Goal: Information Seeking & Learning: Learn about a topic

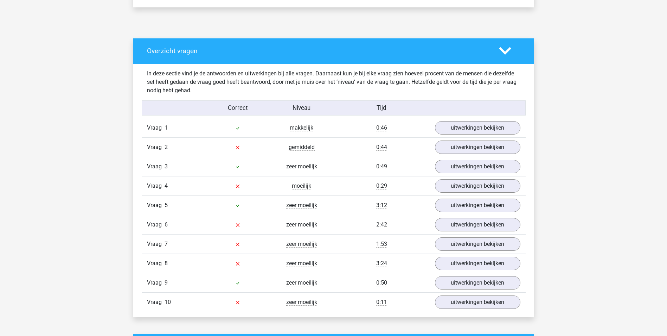
scroll to position [422, 0]
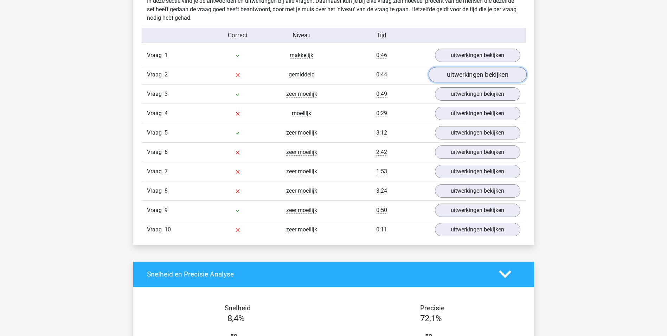
click at [458, 75] on link "uitwerkingen bekijken" at bounding box center [477, 74] width 98 height 15
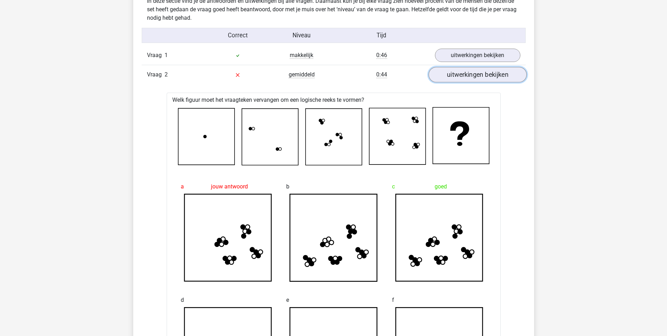
click at [493, 77] on link "uitwerkingen bekijken" at bounding box center [477, 74] width 98 height 15
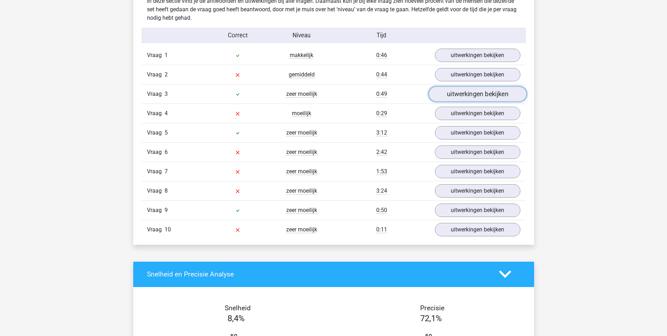
click at [494, 95] on link "uitwerkingen bekijken" at bounding box center [477, 93] width 98 height 15
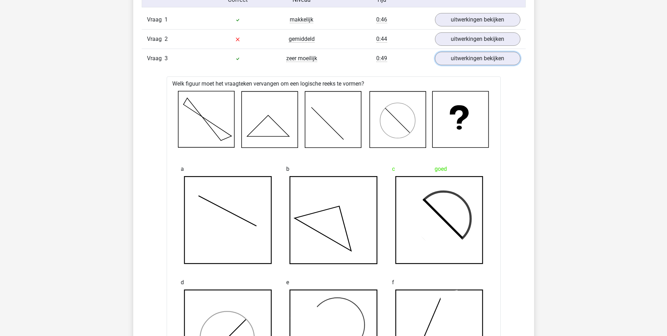
scroll to position [457, 0]
click at [482, 61] on link "uitwerkingen bekijken" at bounding box center [477, 58] width 98 height 15
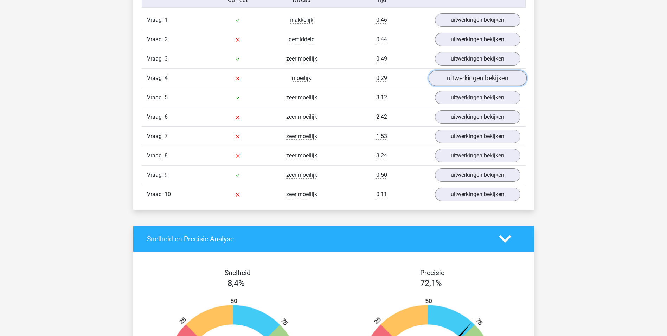
click at [479, 77] on link "uitwerkingen bekijken" at bounding box center [477, 77] width 98 height 15
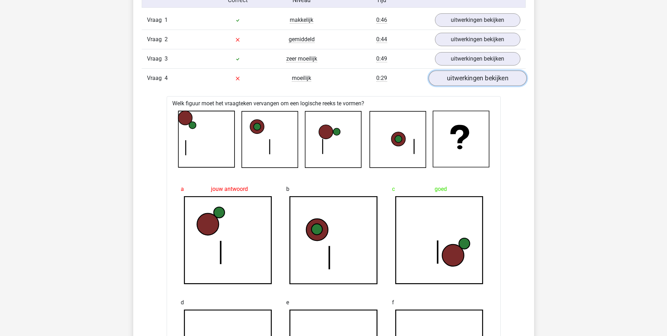
click at [459, 79] on link "uitwerkingen bekijken" at bounding box center [477, 77] width 98 height 15
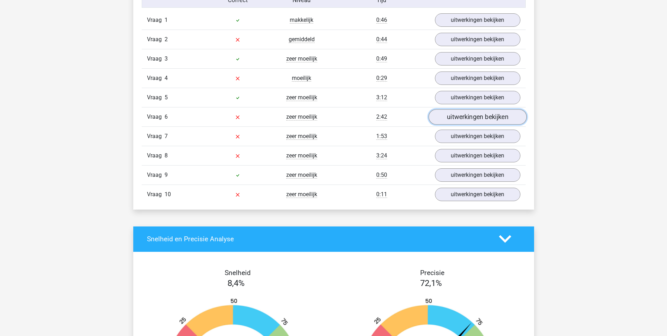
click at [472, 118] on link "uitwerkingen bekijken" at bounding box center [477, 116] width 98 height 15
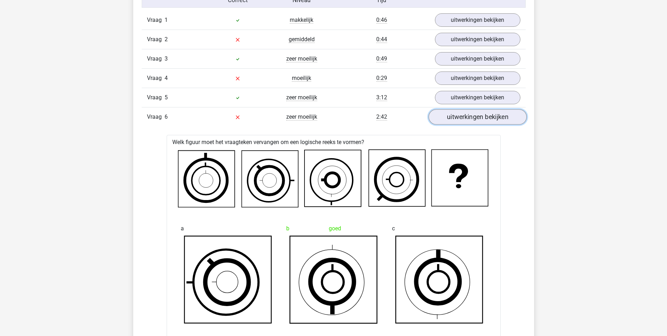
click at [488, 118] on link "uitwerkingen bekijken" at bounding box center [477, 116] width 98 height 15
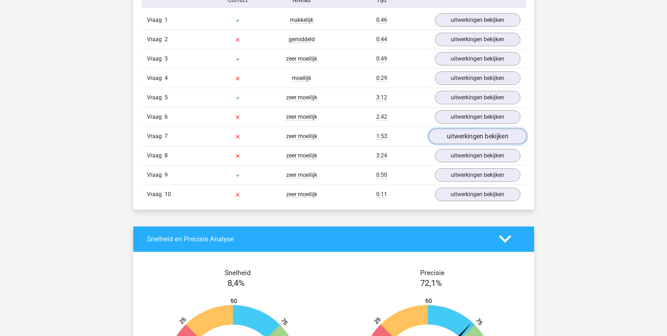
click at [485, 137] on link "uitwerkingen bekijken" at bounding box center [477, 135] width 98 height 15
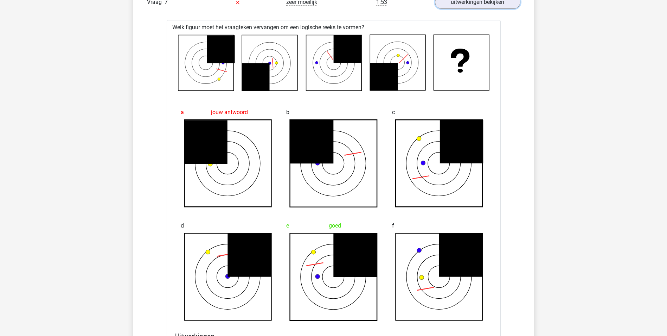
scroll to position [528, 0]
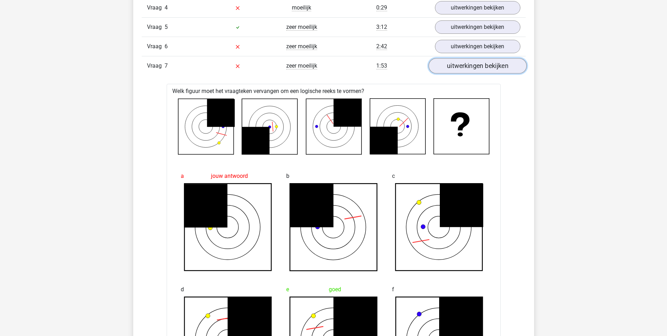
click at [492, 63] on link "uitwerkingen bekijken" at bounding box center [477, 65] width 98 height 15
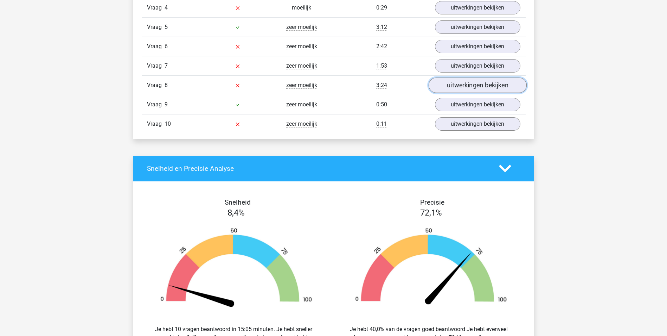
click at [486, 86] on link "uitwerkingen bekijken" at bounding box center [477, 84] width 98 height 15
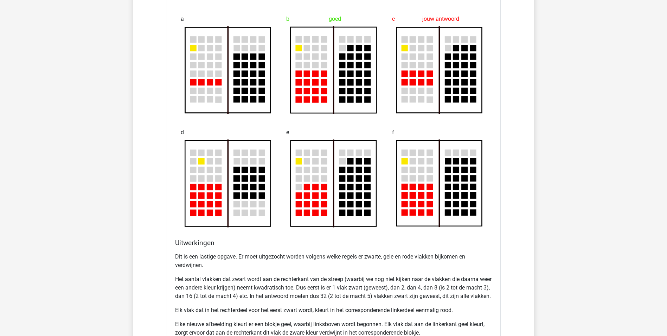
scroll to position [598, 0]
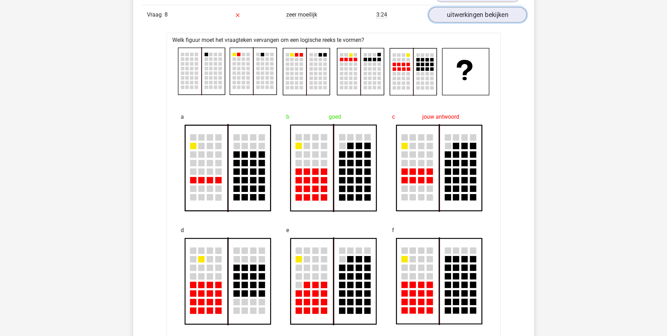
click at [460, 14] on link "uitwerkingen bekijken" at bounding box center [477, 14] width 98 height 15
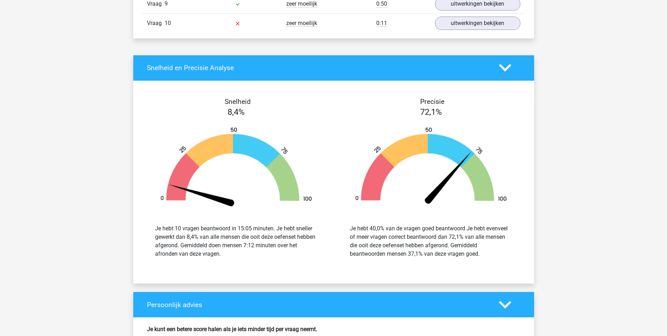
scroll to position [528, 0]
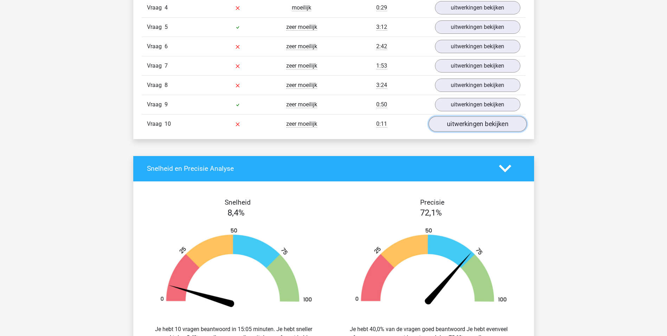
click at [480, 123] on link "uitwerkingen bekijken" at bounding box center [477, 123] width 98 height 15
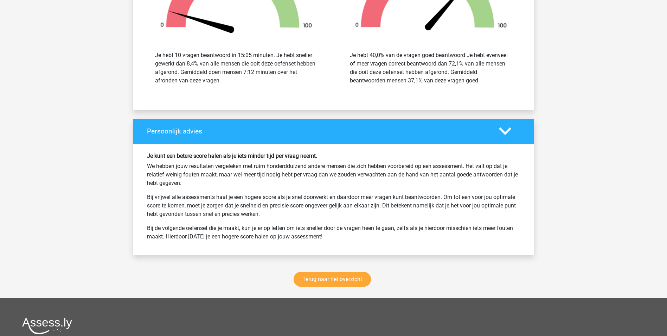
scroll to position [1302, 0]
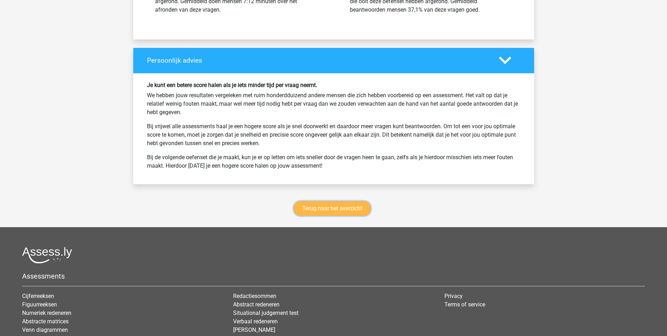
click at [337, 211] on link "Terug naar het overzicht" at bounding box center [332, 208] width 77 height 15
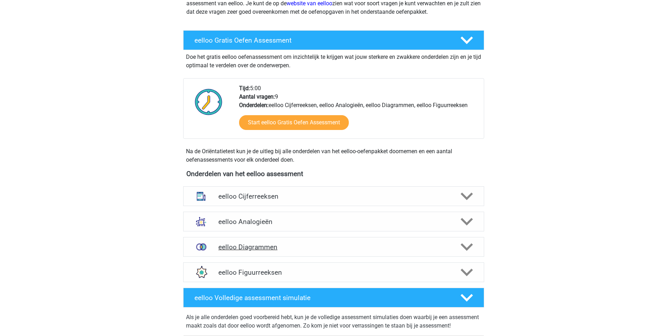
scroll to position [176, 0]
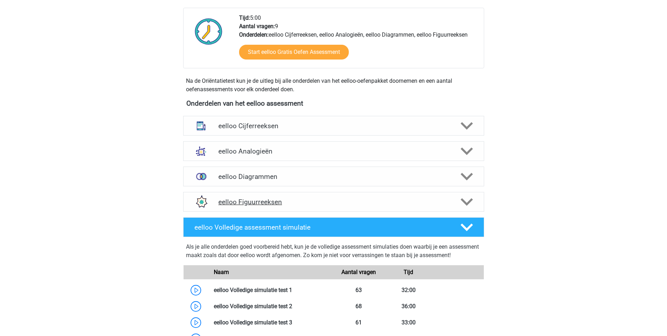
click at [276, 200] on h4 "eelloo Figuurreeksen" at bounding box center [333, 202] width 230 height 8
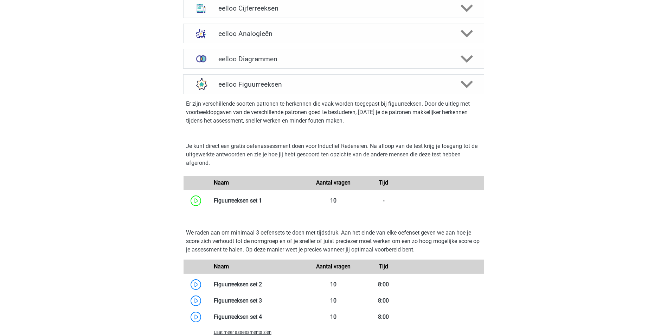
scroll to position [352, 0]
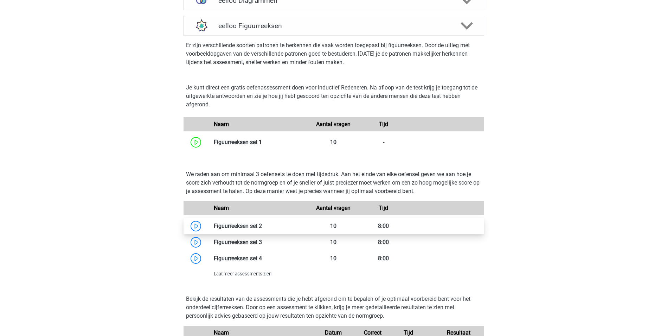
click at [262, 225] on link at bounding box center [262, 225] width 0 height 7
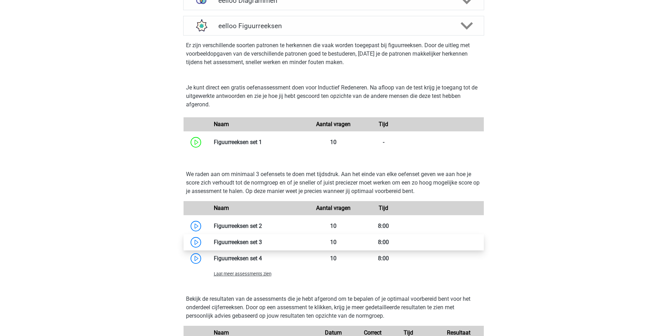
click at [262, 240] on link at bounding box center [262, 242] width 0 height 7
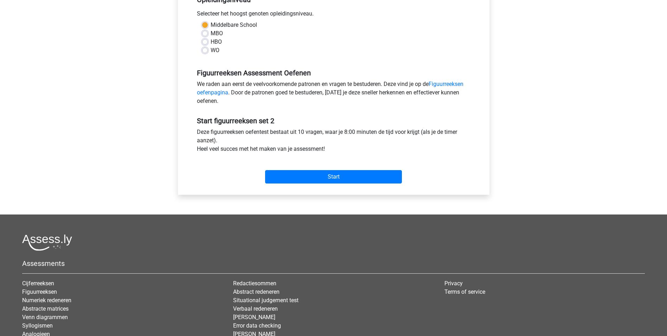
scroll to position [176, 0]
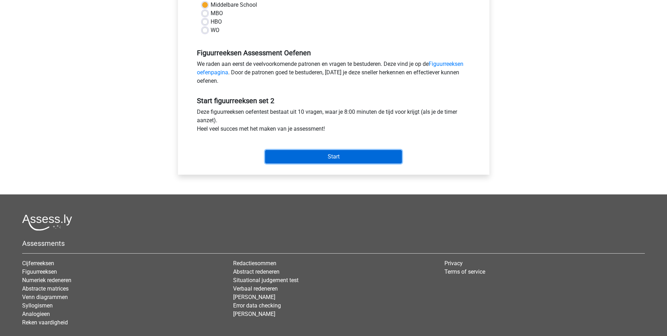
click at [308, 155] on input "Start" at bounding box center [333, 156] width 137 height 13
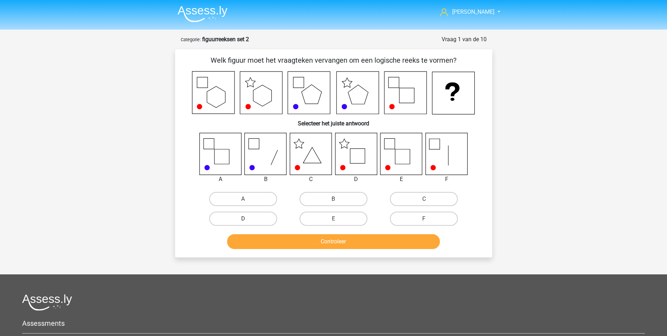
click at [273, 218] on label "D" at bounding box center [243, 218] width 68 height 14
click at [248, 218] on input "D" at bounding box center [245, 220] width 5 height 5
radio input "true"
click at [290, 242] on button "Controleer" at bounding box center [333, 241] width 213 height 15
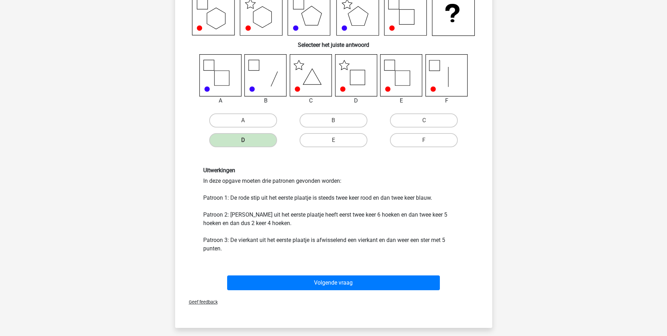
scroll to position [141, 0]
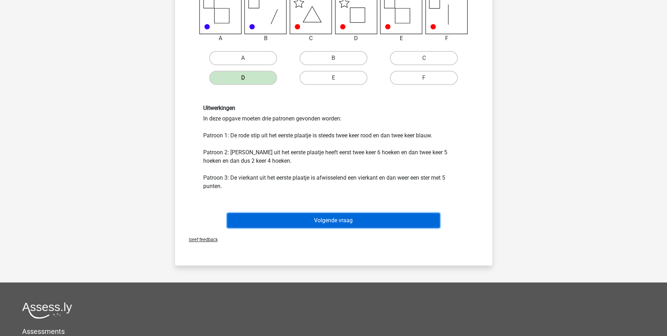
click at [311, 220] on button "Volgende vraag" at bounding box center [333, 220] width 213 height 15
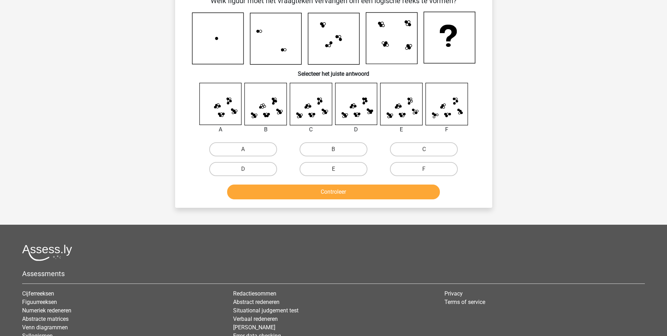
scroll to position [35, 0]
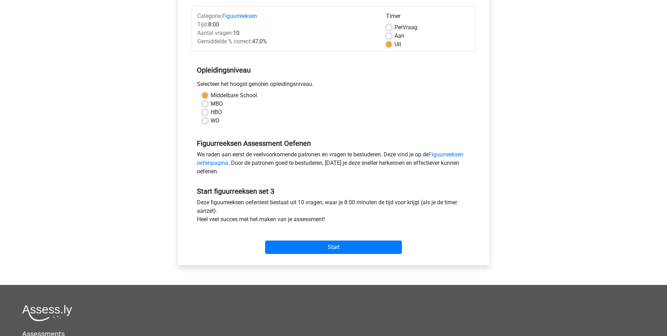
scroll to position [106, 0]
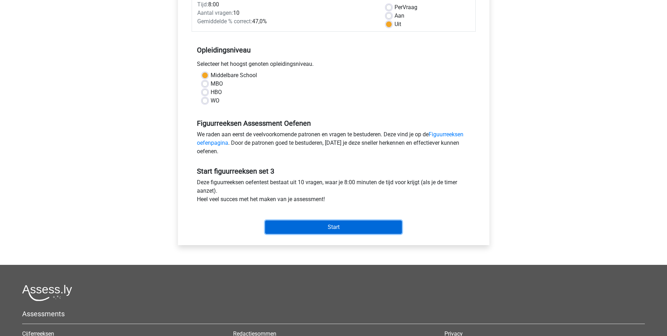
click at [333, 226] on input "Start" at bounding box center [333, 226] width 137 height 13
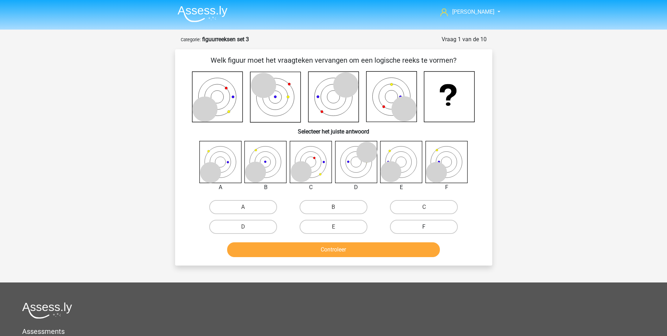
click at [422, 221] on label "F" at bounding box center [424, 227] width 68 height 14
click at [424, 227] on input "F" at bounding box center [426, 229] width 5 height 5
radio input "true"
click at [411, 250] on button "Controleer" at bounding box center [333, 249] width 213 height 15
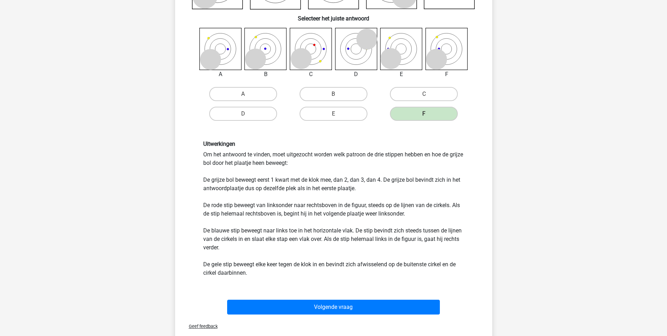
scroll to position [141, 0]
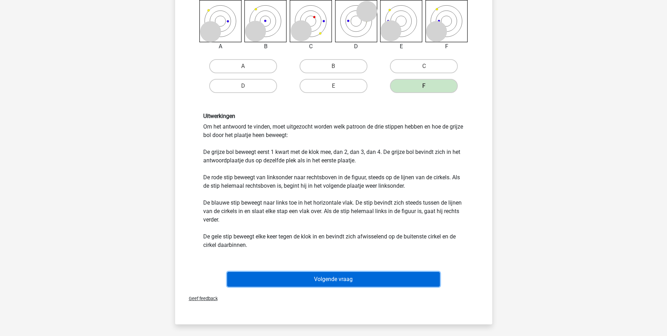
click at [326, 277] on button "Volgende vraag" at bounding box center [333, 279] width 213 height 15
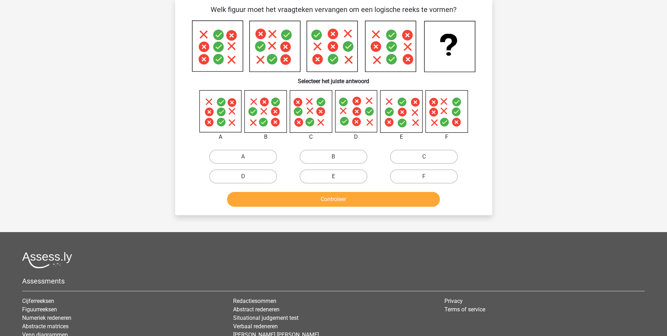
scroll to position [35, 0]
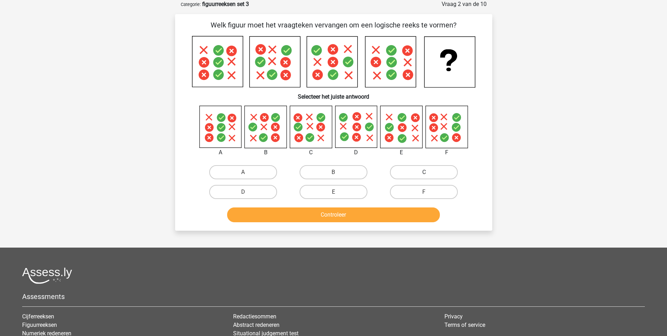
click at [413, 171] on label "C" at bounding box center [424, 172] width 68 height 14
click at [424, 172] on input "C" at bounding box center [426, 174] width 5 height 5
radio input "true"
click at [374, 213] on button "Controleer" at bounding box center [333, 214] width 213 height 15
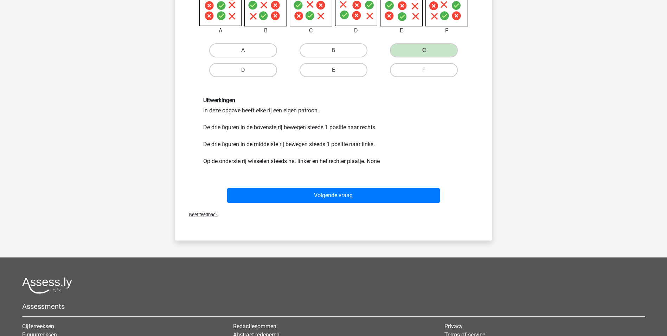
scroll to position [176, 0]
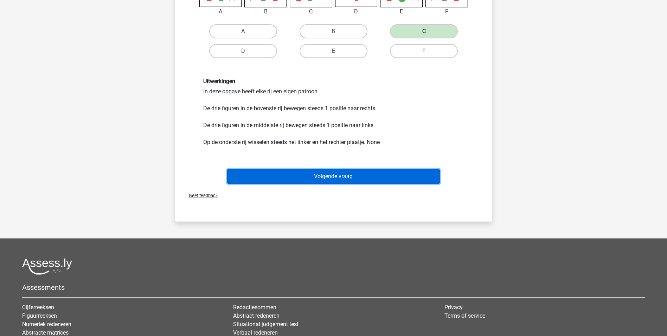
click at [335, 177] on button "Volgende vraag" at bounding box center [333, 176] width 213 height 15
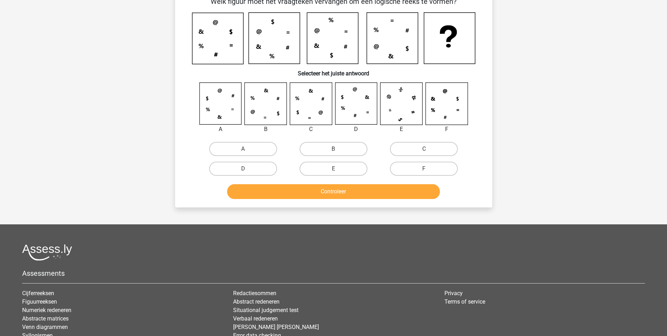
scroll to position [35, 0]
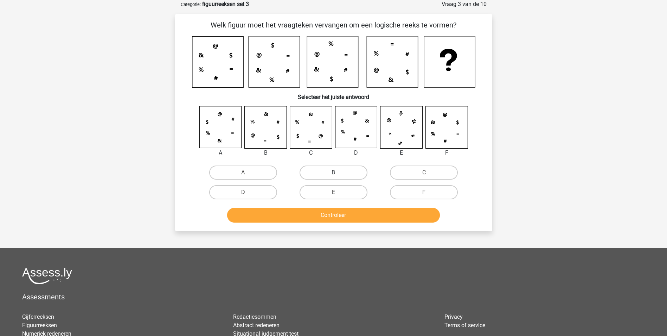
click at [323, 172] on label "B" at bounding box center [334, 172] width 68 height 14
click at [333, 172] on input "B" at bounding box center [335, 174] width 5 height 5
radio input "true"
click at [338, 215] on button "Controleer" at bounding box center [333, 215] width 213 height 15
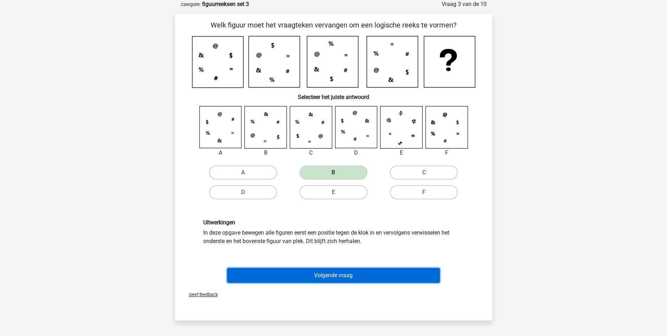
click at [334, 275] on button "Volgende vraag" at bounding box center [333, 275] width 213 height 15
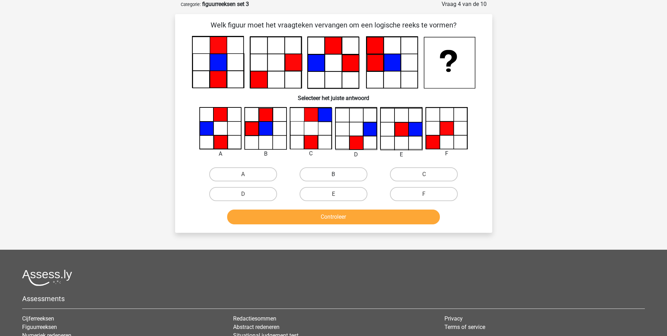
click at [322, 172] on label "B" at bounding box center [334, 174] width 68 height 14
click at [333, 174] on input "B" at bounding box center [335, 176] width 5 height 5
radio input "true"
click at [337, 218] on button "Controleer" at bounding box center [333, 216] width 213 height 15
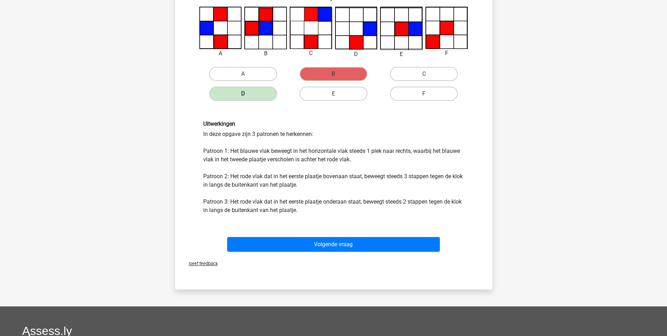
scroll to position [70, 0]
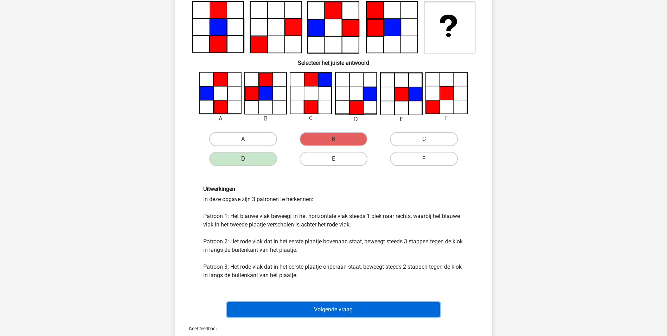
click at [352, 311] on button "Volgende vraag" at bounding box center [333, 309] width 213 height 15
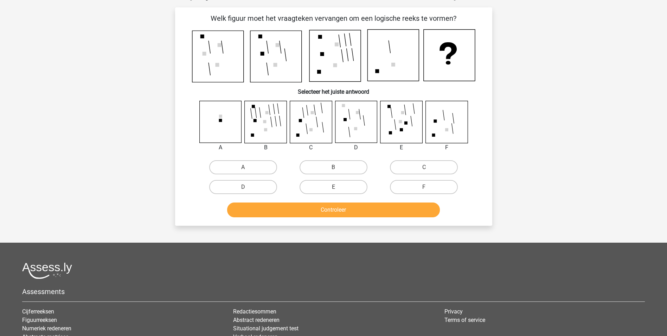
scroll to position [35, 0]
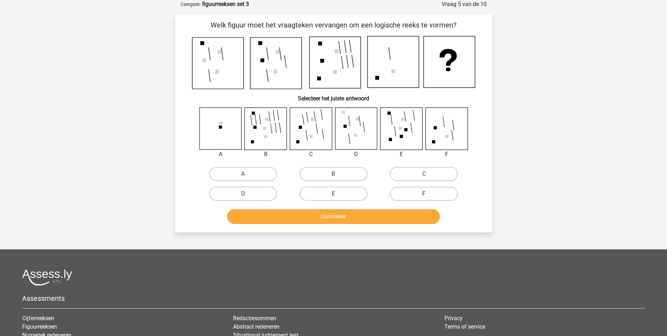
click at [431, 193] on label "F" at bounding box center [424, 193] width 68 height 14
click at [429, 193] on input "F" at bounding box center [426, 195] width 5 height 5
radio input "true"
click at [411, 215] on button "Controleer" at bounding box center [333, 216] width 213 height 15
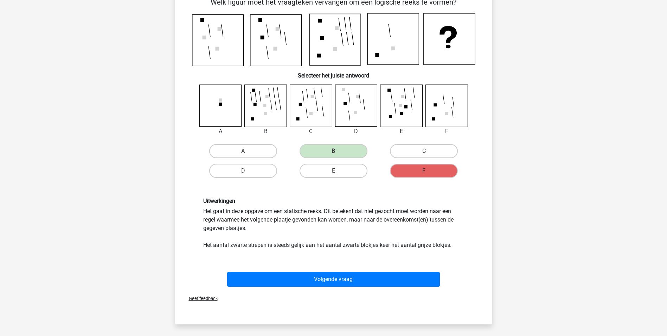
scroll to position [70, 0]
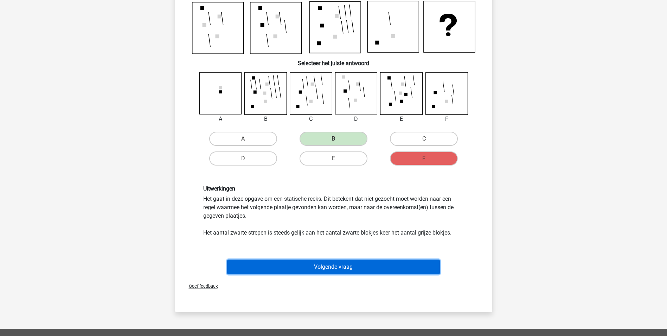
click at [346, 266] on button "Volgende vraag" at bounding box center [333, 266] width 213 height 15
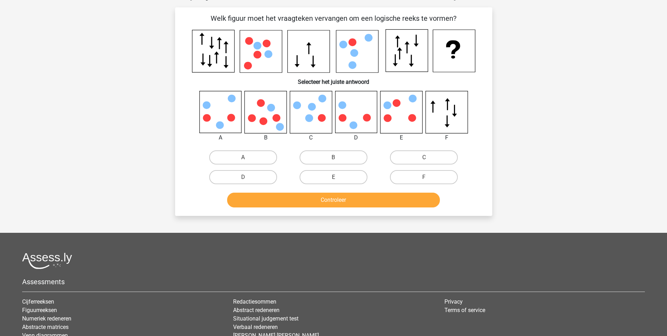
scroll to position [35, 0]
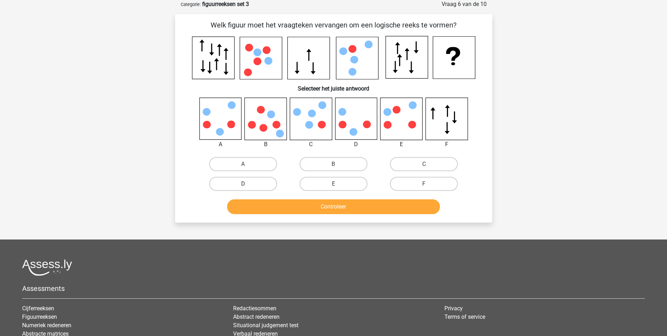
click at [235, 185] on label "D" at bounding box center [243, 184] width 68 height 14
click at [243, 185] on input "D" at bounding box center [245, 186] width 5 height 5
radio input "true"
click at [333, 205] on button "Controleer" at bounding box center [333, 206] width 213 height 15
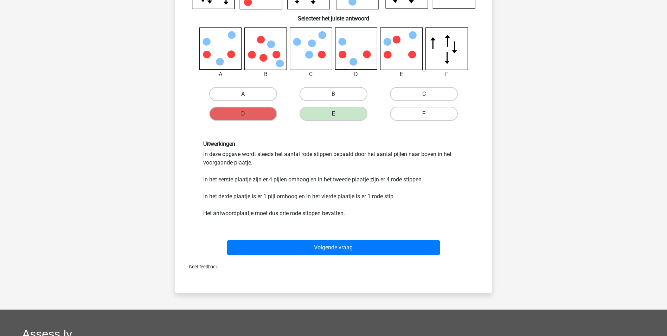
scroll to position [106, 0]
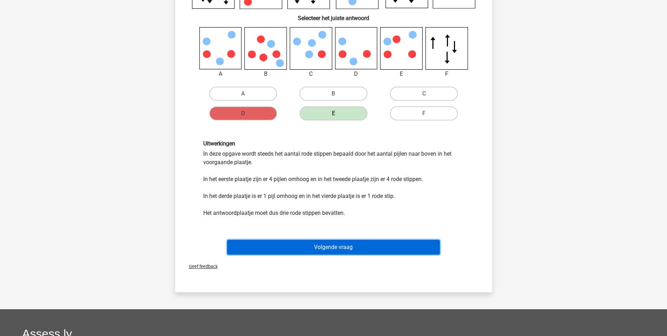
click at [342, 246] on button "Volgende vraag" at bounding box center [333, 247] width 213 height 15
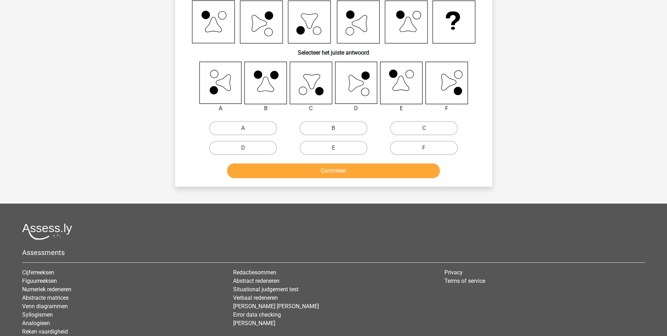
scroll to position [35, 0]
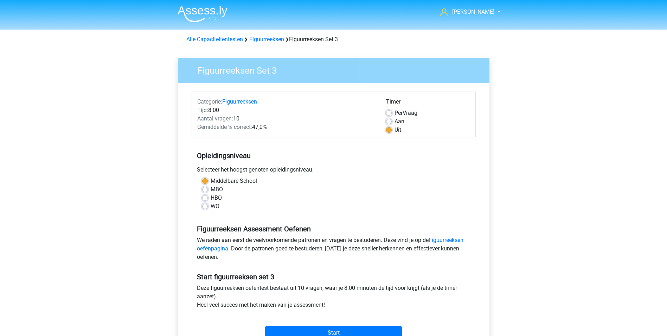
scroll to position [106, 0]
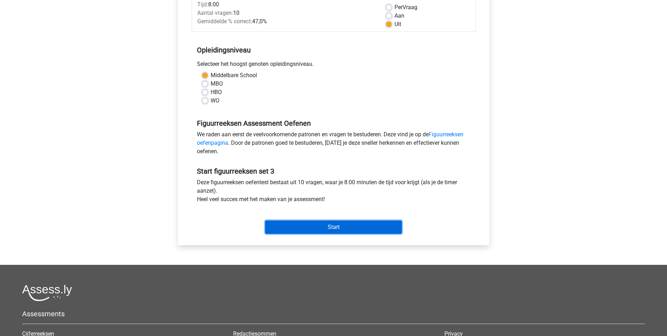
click at [342, 226] on input "Start" at bounding box center [333, 226] width 137 height 13
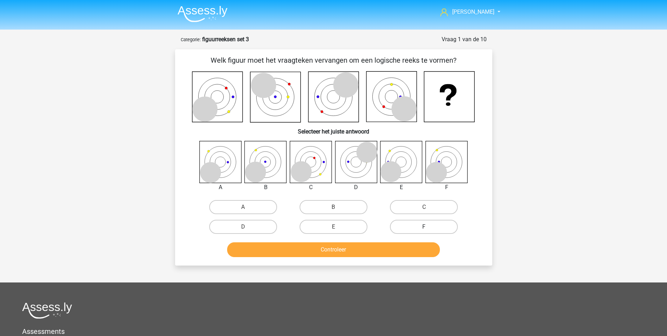
click at [434, 227] on label "F" at bounding box center [424, 227] width 68 height 14
click at [429, 227] on input "F" at bounding box center [426, 229] width 5 height 5
radio input "true"
click at [414, 250] on button "Controleer" at bounding box center [333, 249] width 213 height 15
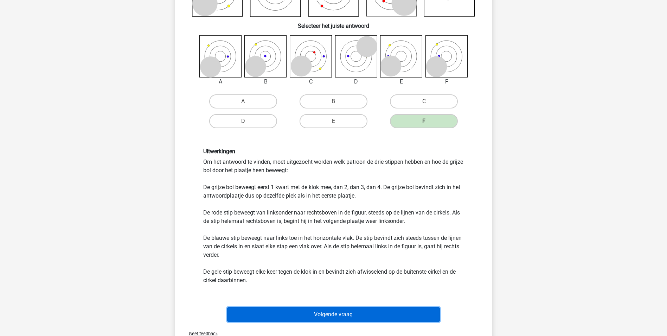
click at [361, 313] on button "Volgende vraag" at bounding box center [333, 314] width 213 height 15
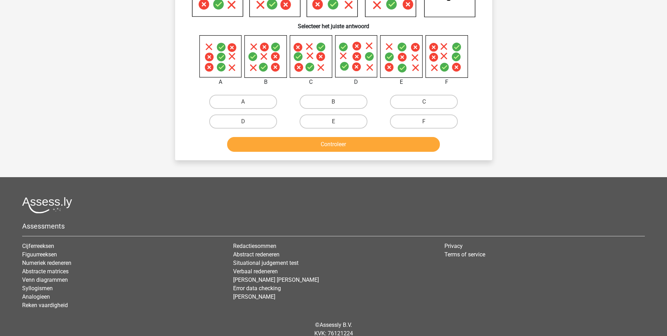
scroll to position [35, 0]
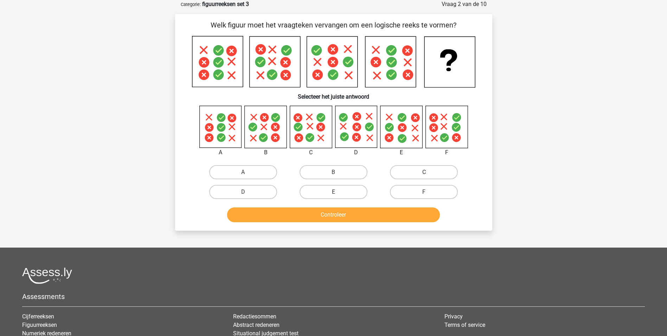
click at [444, 169] on label "C" at bounding box center [424, 172] width 68 height 14
click at [429, 172] on input "C" at bounding box center [426, 174] width 5 height 5
radio input "true"
click at [399, 214] on button "Controleer" at bounding box center [333, 214] width 213 height 15
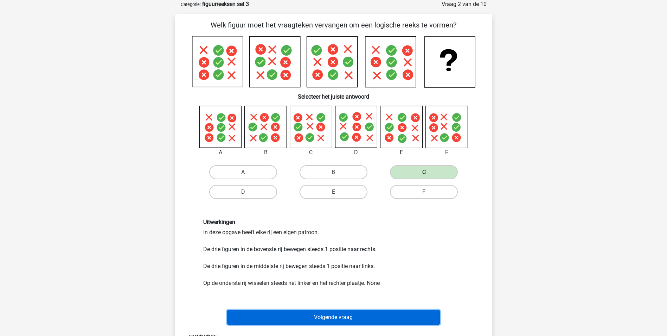
click at [353, 316] on button "Volgende vraag" at bounding box center [333, 317] width 213 height 15
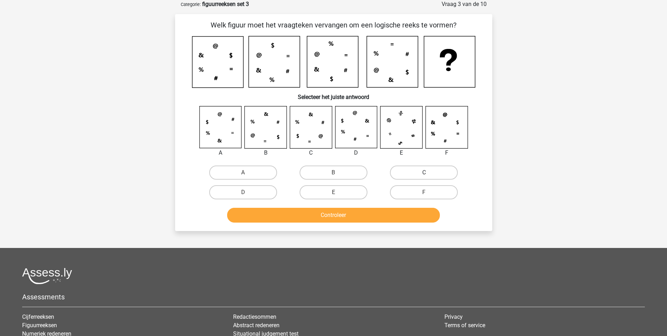
click at [413, 174] on label "C" at bounding box center [424, 172] width 68 height 14
click at [424, 174] on input "C" at bounding box center [426, 174] width 5 height 5
radio input "true"
click at [386, 215] on button "Controleer" at bounding box center [333, 215] width 213 height 15
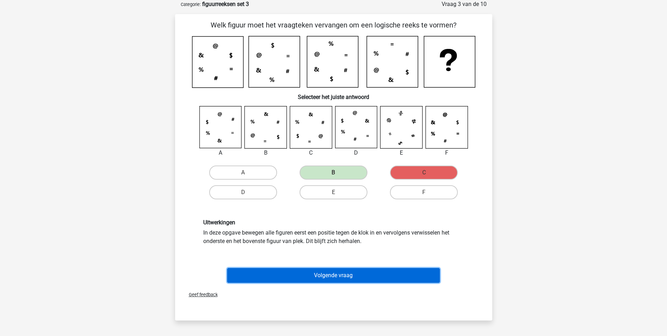
click at [338, 273] on button "Volgende vraag" at bounding box center [333, 275] width 213 height 15
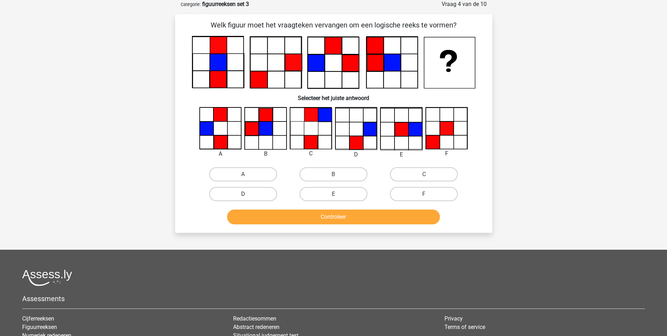
click at [249, 192] on label "D" at bounding box center [243, 194] width 68 height 14
click at [248, 194] on input "D" at bounding box center [245, 196] width 5 height 5
radio input "true"
click at [348, 217] on button "Controleer" at bounding box center [333, 216] width 213 height 15
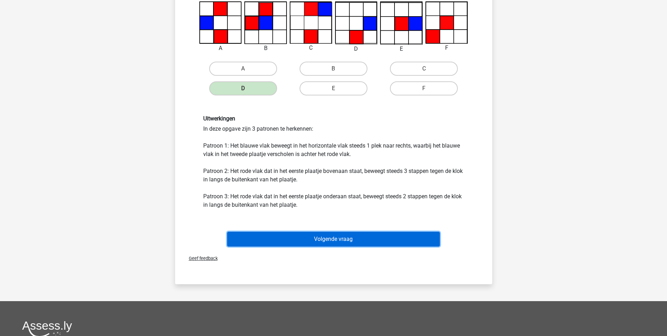
click at [347, 238] on button "Volgende vraag" at bounding box center [333, 238] width 213 height 15
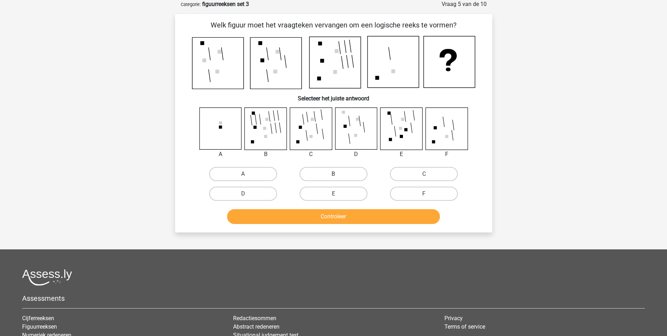
click at [330, 173] on label "B" at bounding box center [334, 174] width 68 height 14
click at [333, 174] on input "B" at bounding box center [335, 176] width 5 height 5
radio input "true"
click at [337, 218] on button "Controleer" at bounding box center [333, 216] width 213 height 15
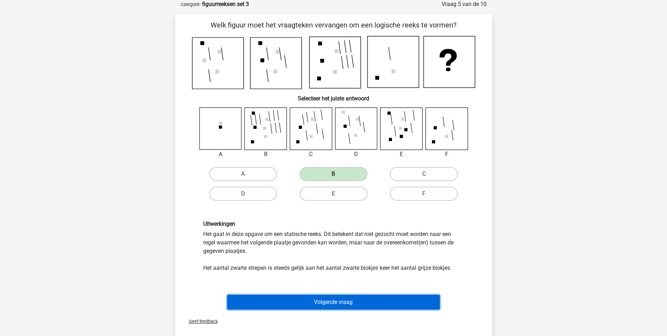
click at [336, 300] on button "Volgende vraag" at bounding box center [333, 301] width 213 height 15
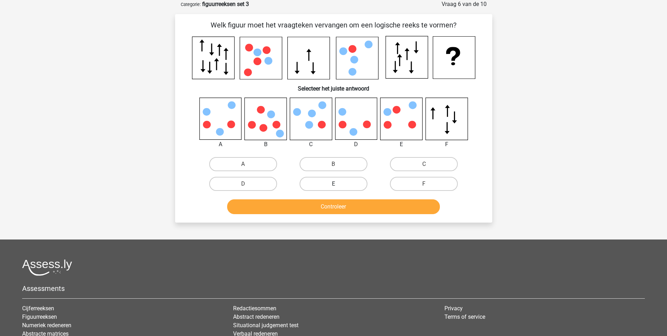
click at [343, 181] on label "E" at bounding box center [334, 184] width 68 height 14
click at [338, 184] on input "E" at bounding box center [335, 186] width 5 height 5
radio input "true"
click at [345, 207] on button "Controleer" at bounding box center [333, 206] width 213 height 15
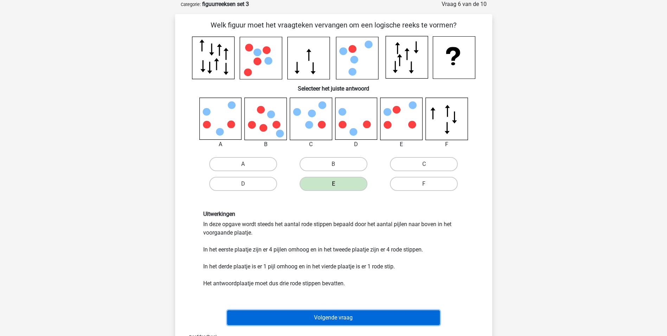
click at [338, 317] on button "Volgende vraag" at bounding box center [333, 317] width 213 height 15
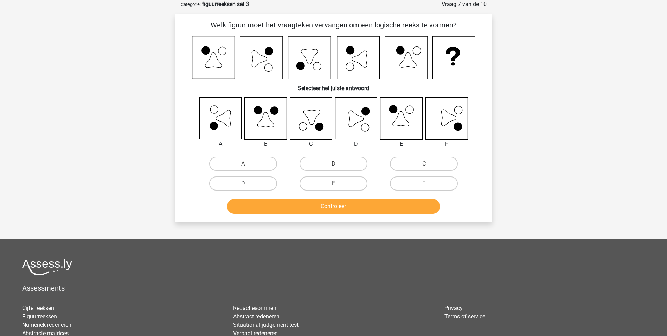
click at [271, 183] on label "D" at bounding box center [243, 183] width 68 height 14
click at [248, 183] on input "D" at bounding box center [245, 185] width 5 height 5
radio input "true"
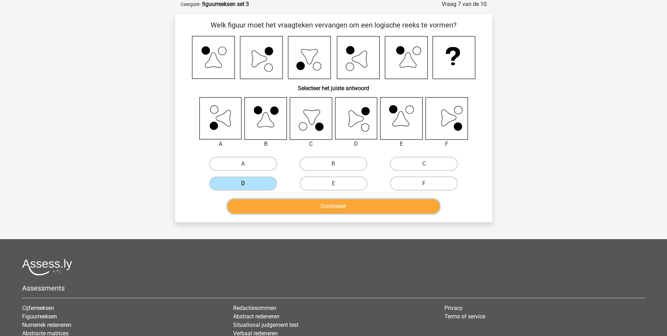
click at [342, 209] on button "Controleer" at bounding box center [333, 206] width 213 height 15
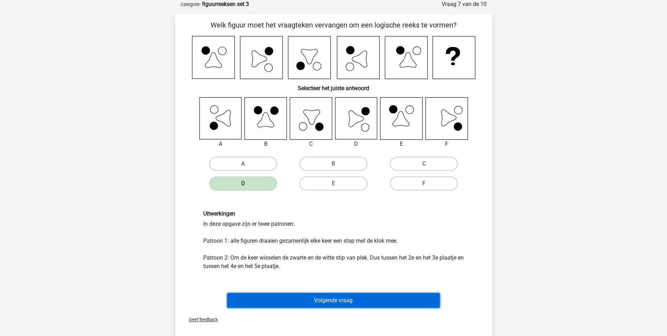
click at [360, 298] on button "Volgende vraag" at bounding box center [333, 300] width 213 height 15
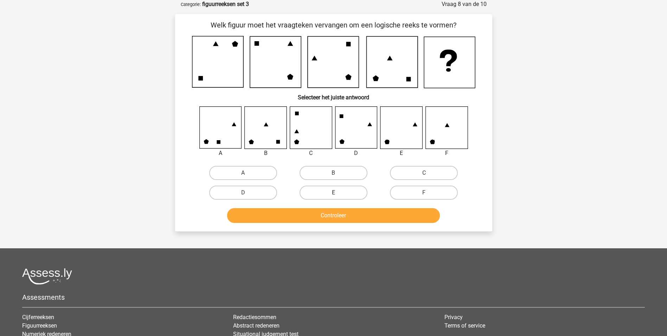
click at [330, 193] on label "E" at bounding box center [334, 192] width 68 height 14
click at [333, 193] on input "E" at bounding box center [335, 194] width 5 height 5
radio input "true"
click at [340, 216] on button "Controleer" at bounding box center [333, 215] width 213 height 15
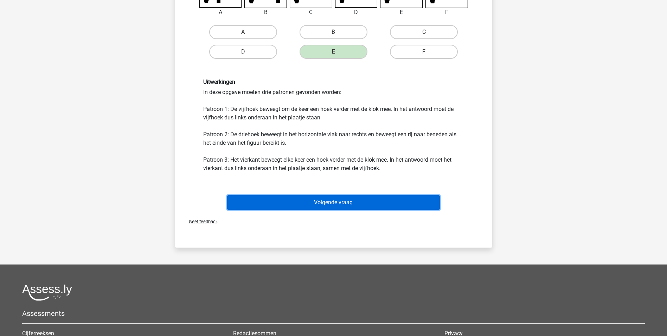
click at [310, 205] on button "Volgende vraag" at bounding box center [333, 202] width 213 height 15
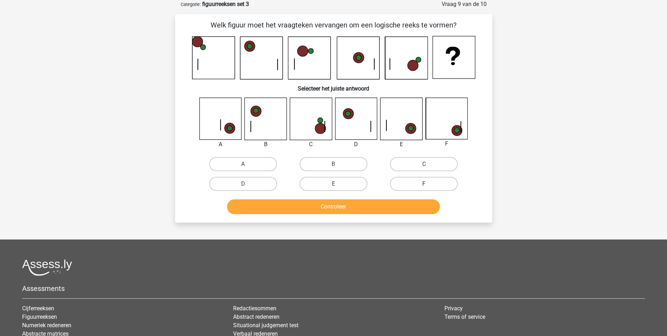
click at [420, 181] on label "F" at bounding box center [424, 184] width 68 height 14
click at [424, 184] on input "F" at bounding box center [426, 186] width 5 height 5
radio input "true"
click at [390, 206] on button "Controleer" at bounding box center [333, 206] width 213 height 15
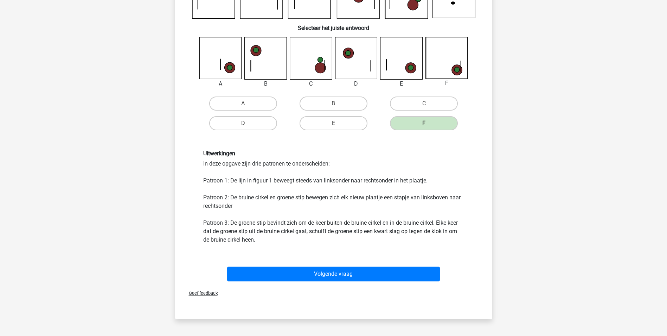
scroll to position [141, 0]
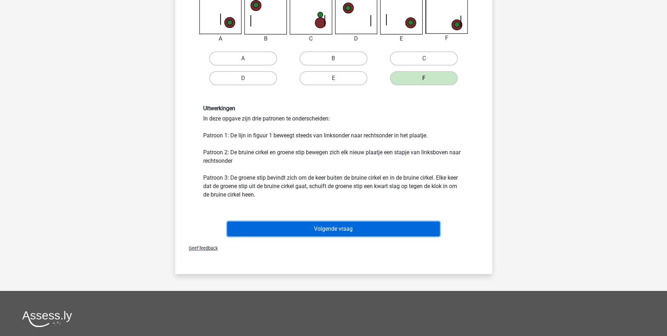
click at [349, 229] on button "Volgende vraag" at bounding box center [333, 228] width 213 height 15
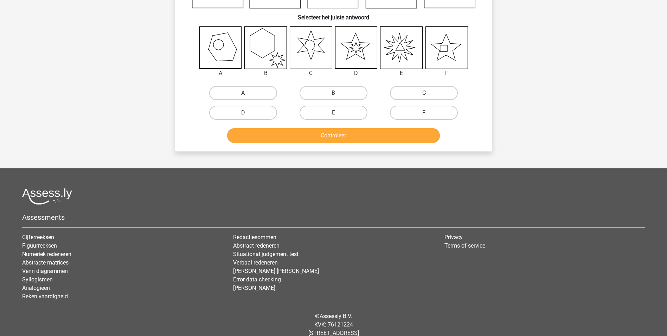
scroll to position [35, 0]
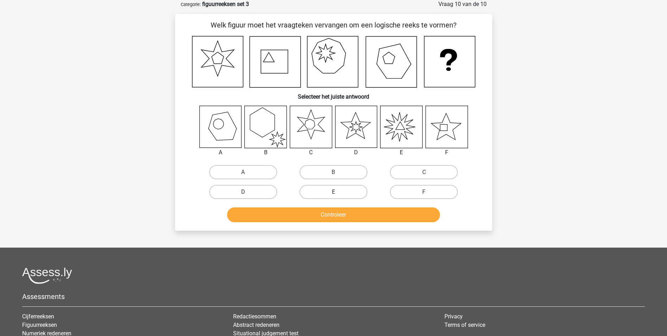
click at [348, 189] on label "E" at bounding box center [334, 192] width 68 height 14
click at [338, 192] on input "E" at bounding box center [335, 194] width 5 height 5
radio input "true"
click at [354, 215] on button "Controleer" at bounding box center [333, 214] width 213 height 15
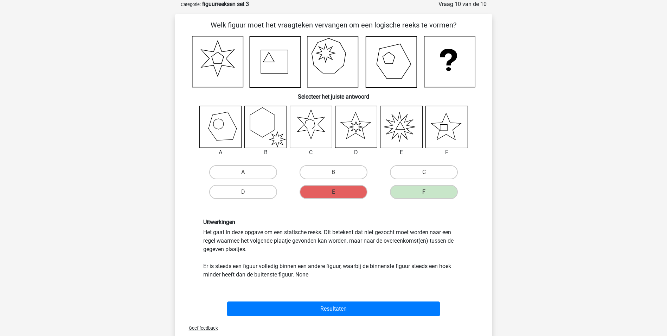
scroll to position [70, 0]
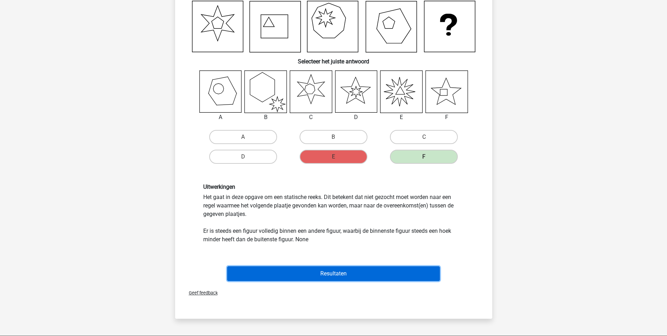
click at [347, 272] on button "Resultaten" at bounding box center [333, 273] width 213 height 15
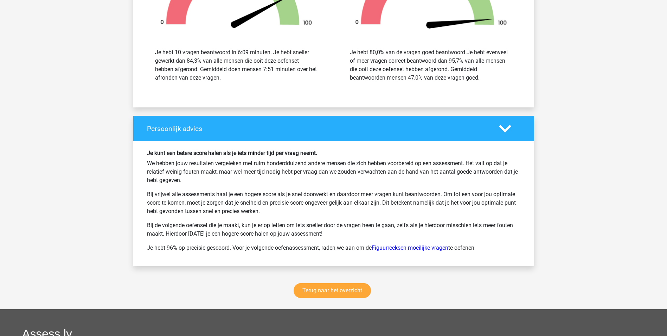
scroll to position [809, 0]
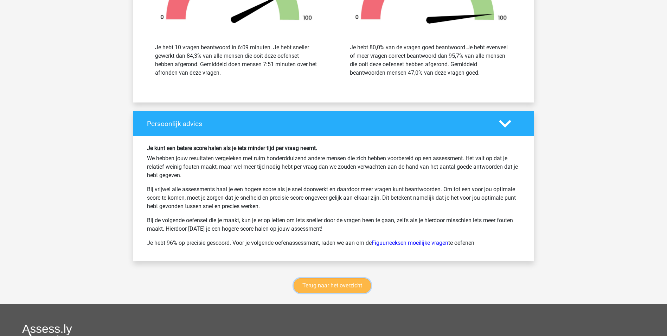
click at [350, 288] on link "Terug naar het overzicht" at bounding box center [332, 285] width 77 height 15
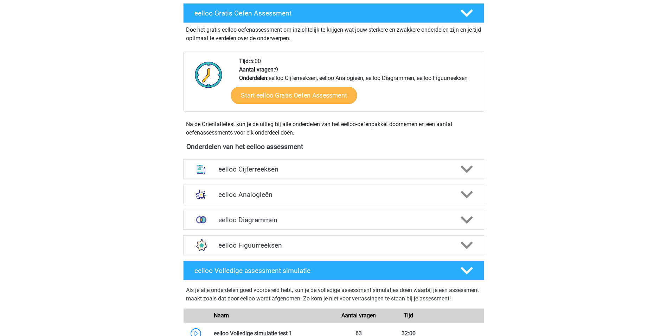
scroll to position [141, 0]
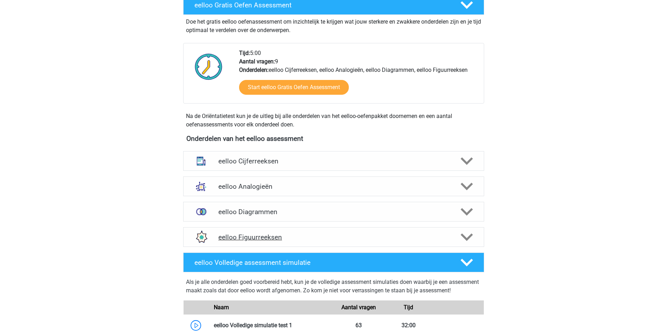
click at [309, 237] on h4 "eelloo Figuurreeksen" at bounding box center [333, 237] width 230 height 8
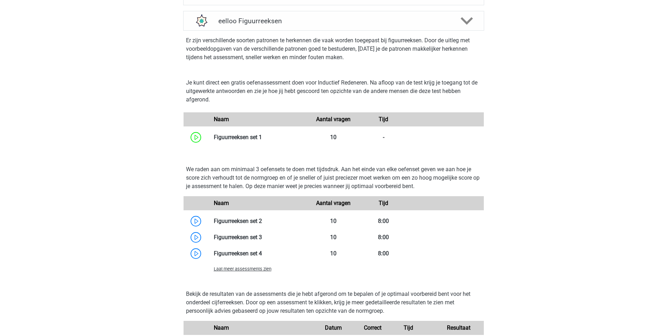
scroll to position [387, 0]
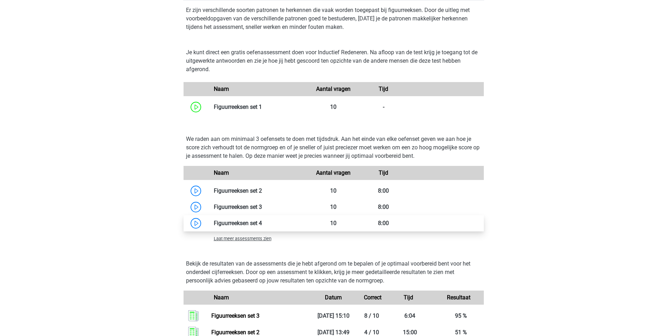
click at [262, 223] on link at bounding box center [262, 223] width 0 height 7
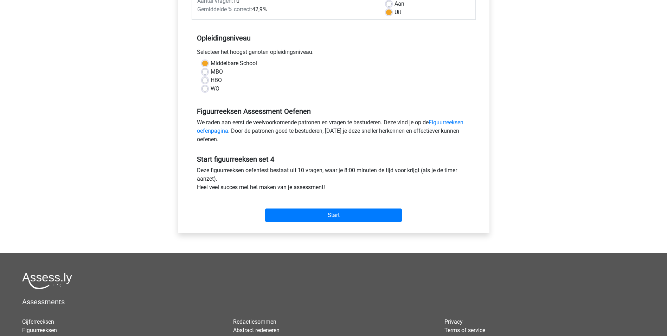
scroll to position [141, 0]
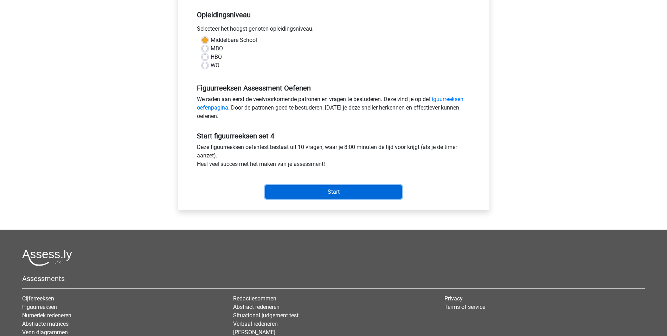
click at [345, 190] on input "Start" at bounding box center [333, 191] width 137 height 13
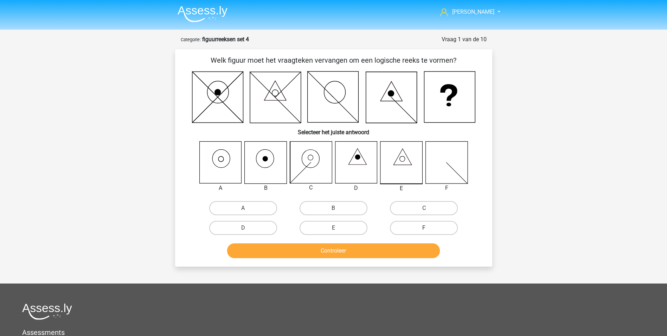
click at [430, 226] on label "F" at bounding box center [424, 228] width 68 height 14
click at [429, 228] on input "F" at bounding box center [426, 230] width 5 height 5
radio input "true"
click at [396, 248] on button "Controleer" at bounding box center [333, 250] width 213 height 15
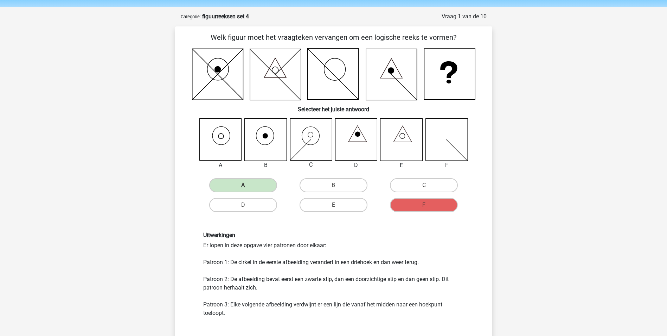
scroll to position [35, 0]
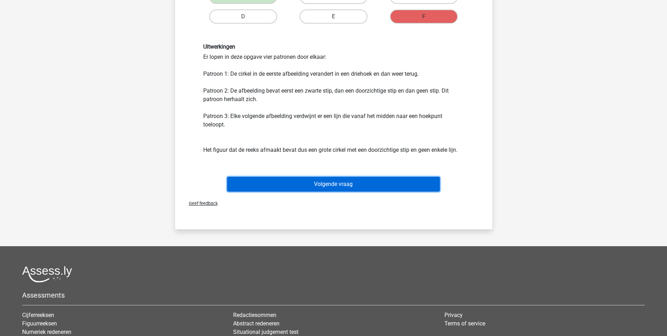
click at [332, 181] on button "Volgende vraag" at bounding box center [333, 184] width 213 height 15
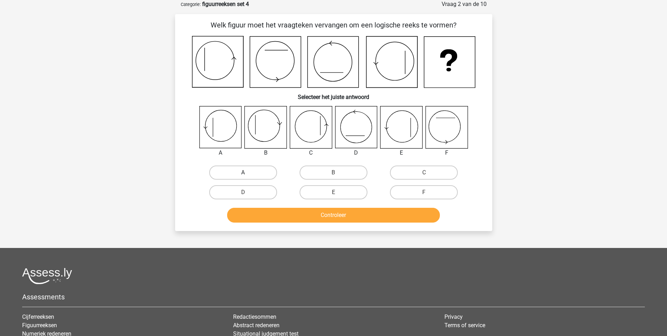
click at [256, 171] on label "A" at bounding box center [243, 172] width 68 height 14
click at [248, 172] on input "A" at bounding box center [245, 174] width 5 height 5
radio input "true"
click at [314, 212] on button "Controleer" at bounding box center [333, 215] width 213 height 15
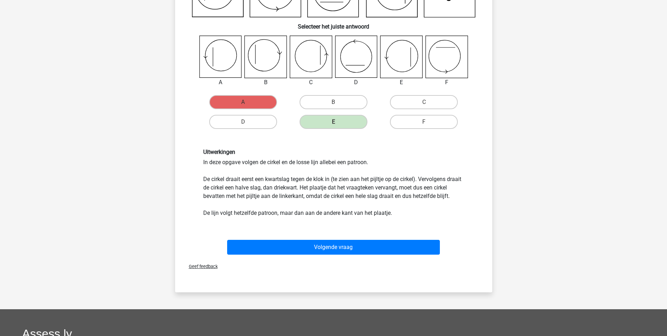
scroll to position [70, 0]
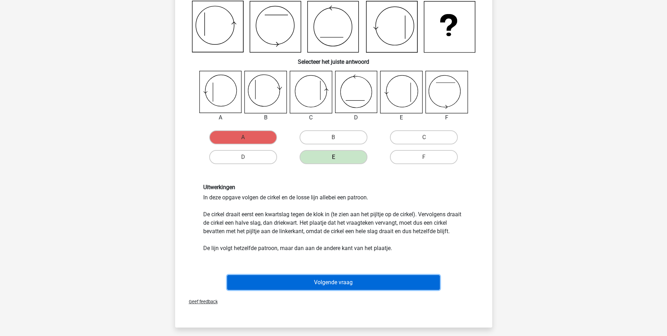
click at [333, 290] on button "Volgende vraag" at bounding box center [333, 282] width 213 height 15
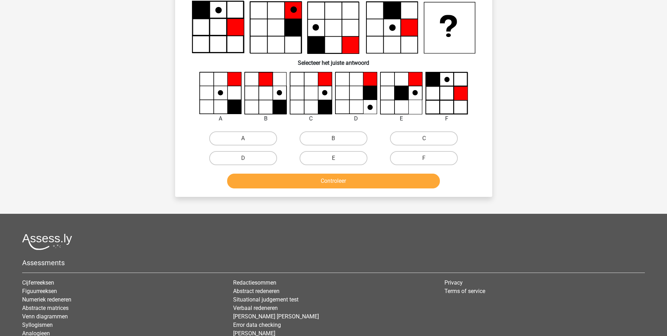
scroll to position [35, 0]
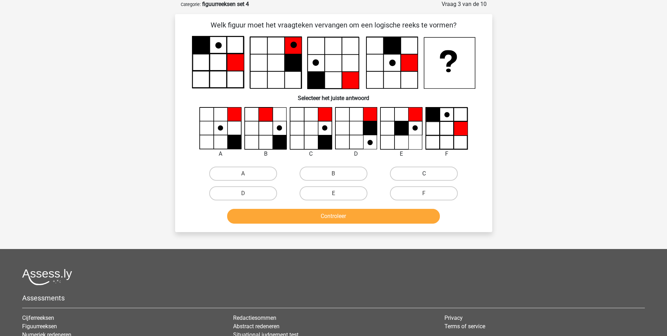
click at [405, 174] on label "C" at bounding box center [424, 173] width 68 height 14
click at [424, 174] on input "C" at bounding box center [426, 175] width 5 height 5
radio input "true"
click at [368, 218] on button "Controleer" at bounding box center [333, 216] width 213 height 15
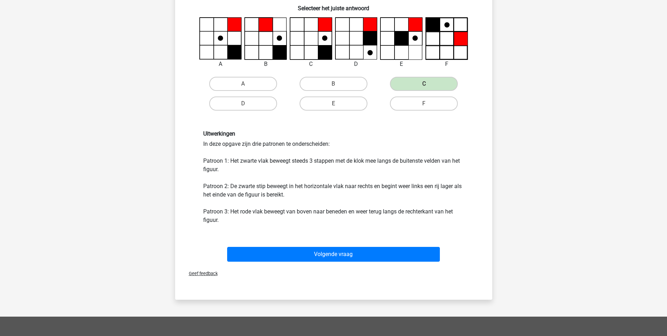
scroll to position [141, 0]
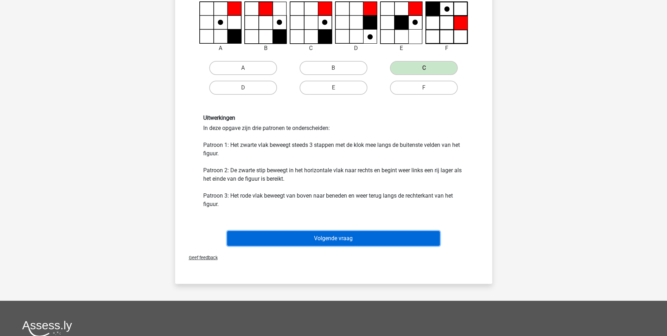
click at [323, 239] on button "Volgende vraag" at bounding box center [333, 238] width 213 height 15
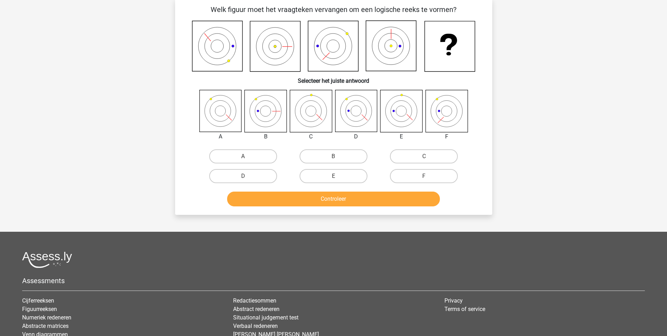
scroll to position [35, 0]
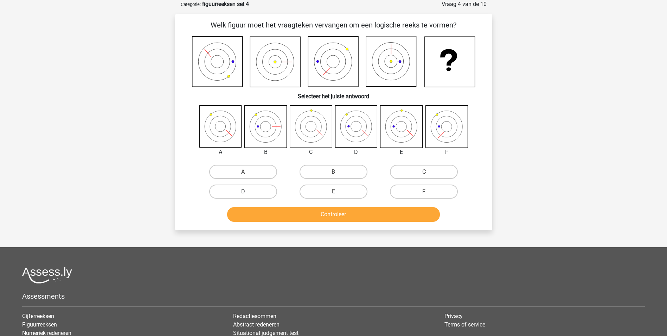
drag, startPoint x: 244, startPoint y: 190, endPoint x: 253, endPoint y: 191, distance: 8.9
click at [244, 190] on label "D" at bounding box center [243, 191] width 68 height 14
click at [244, 191] on input "D" at bounding box center [245, 193] width 5 height 5
radio input "true"
click at [326, 211] on button "Controleer" at bounding box center [333, 214] width 213 height 15
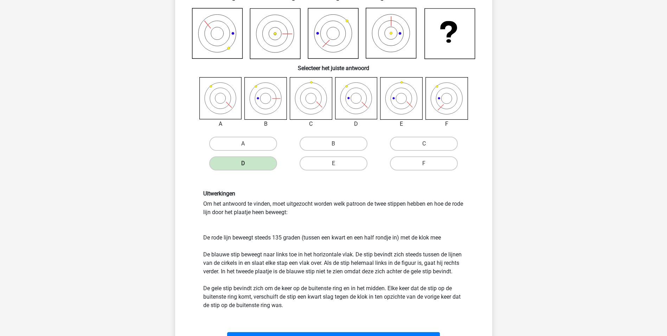
scroll to position [176, 0]
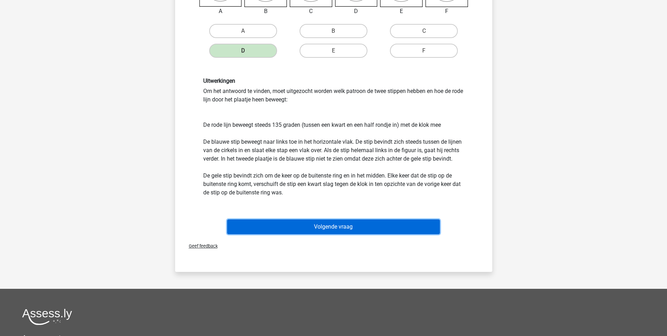
click at [321, 224] on button "Volgende vraag" at bounding box center [333, 226] width 213 height 15
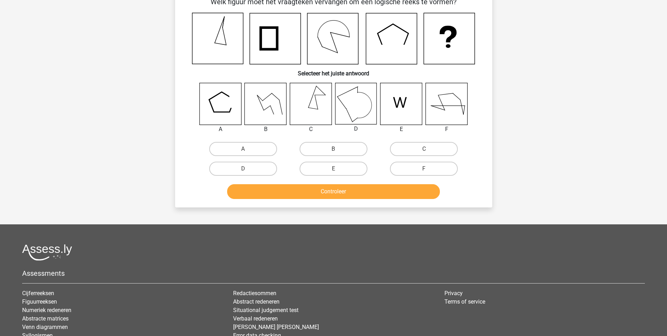
scroll to position [35, 0]
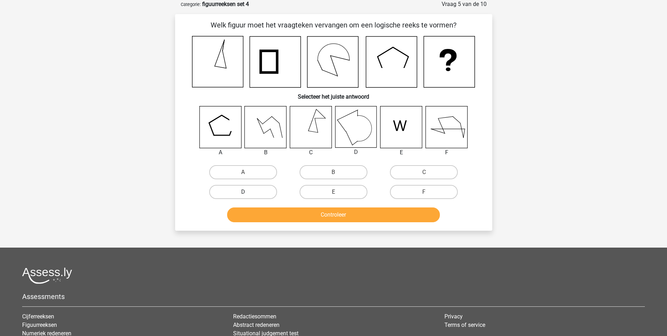
click at [262, 192] on label "D" at bounding box center [243, 192] width 68 height 14
click at [248, 192] on input "D" at bounding box center [245, 194] width 5 height 5
radio input "true"
click at [322, 214] on button "Controleer" at bounding box center [333, 214] width 213 height 15
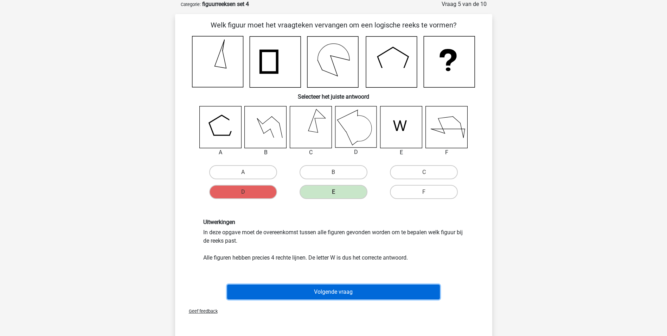
click at [329, 293] on button "Volgende vraag" at bounding box center [333, 291] width 213 height 15
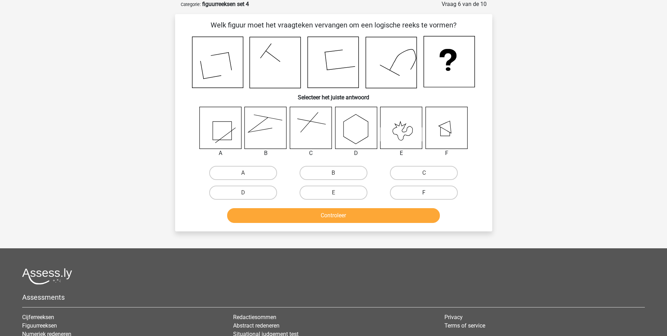
click at [418, 191] on label "F" at bounding box center [424, 192] width 68 height 14
click at [424, 192] on input "F" at bounding box center [426, 194] width 5 height 5
radio input "true"
click at [386, 216] on button "Controleer" at bounding box center [333, 215] width 213 height 15
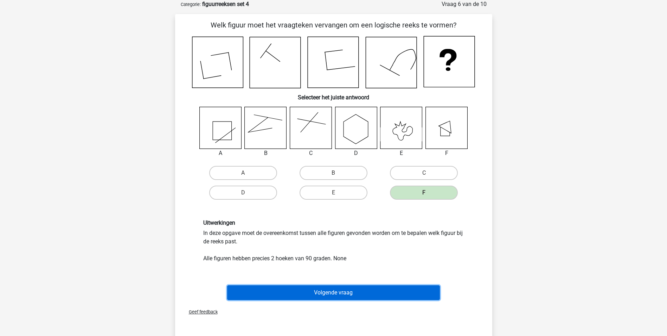
click at [330, 290] on button "Volgende vraag" at bounding box center [333, 292] width 213 height 15
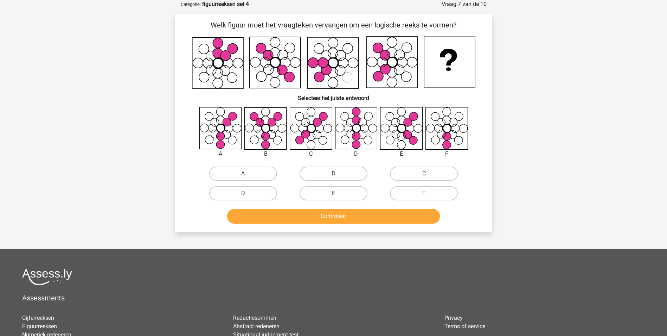
click at [239, 171] on label "A" at bounding box center [243, 173] width 68 height 14
click at [243, 173] on input "A" at bounding box center [245, 175] width 5 height 5
radio input "true"
click at [278, 211] on button "Controleer" at bounding box center [333, 216] width 213 height 15
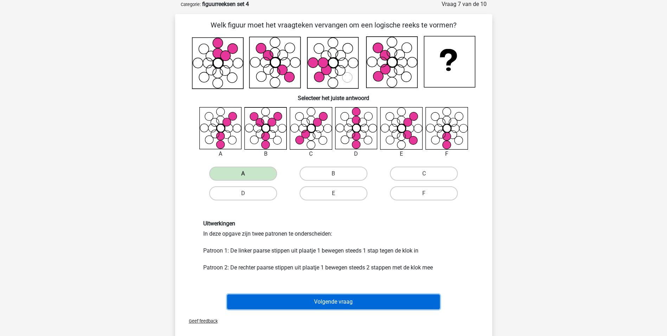
click at [318, 303] on button "Volgende vraag" at bounding box center [333, 301] width 213 height 15
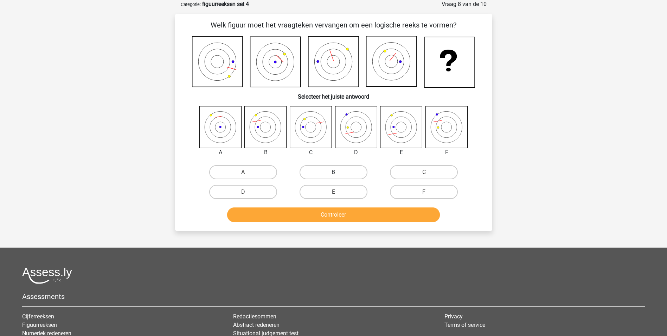
click at [327, 166] on label "B" at bounding box center [334, 172] width 68 height 14
click at [333, 172] on input "B" at bounding box center [335, 174] width 5 height 5
radio input "true"
click at [326, 216] on button "Controleer" at bounding box center [333, 214] width 213 height 15
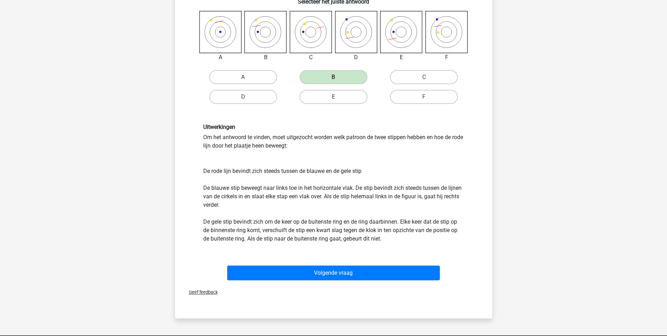
scroll to position [141, 0]
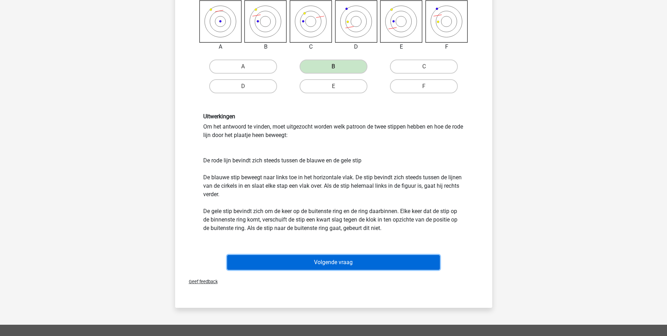
click at [336, 261] on button "Volgende vraag" at bounding box center [333, 262] width 213 height 15
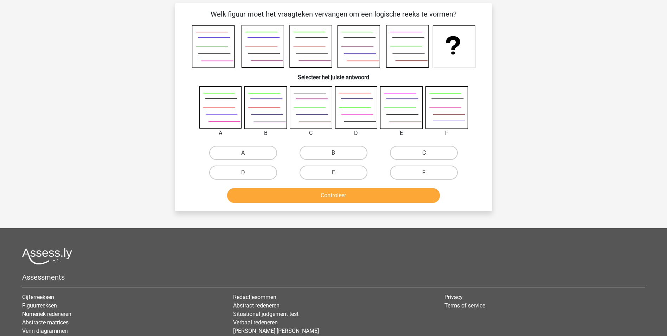
scroll to position [35, 0]
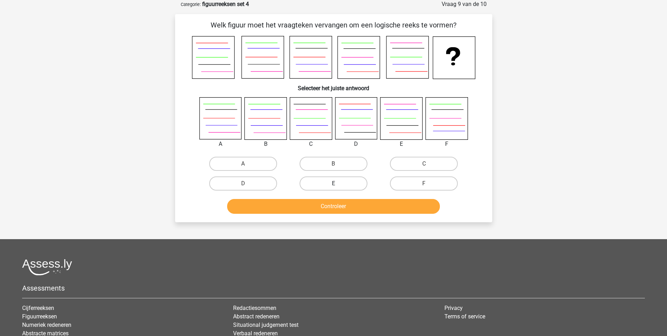
click at [352, 183] on label "E" at bounding box center [334, 183] width 68 height 14
click at [338, 183] on input "E" at bounding box center [335, 185] width 5 height 5
radio input "true"
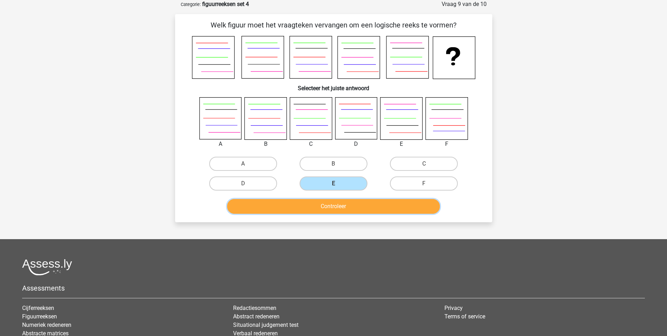
click at [350, 205] on button "Controleer" at bounding box center [333, 206] width 213 height 15
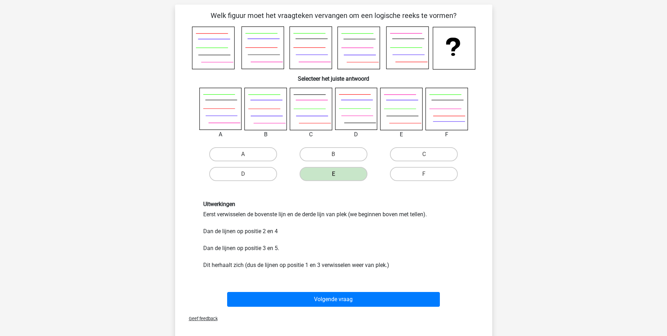
scroll to position [70, 0]
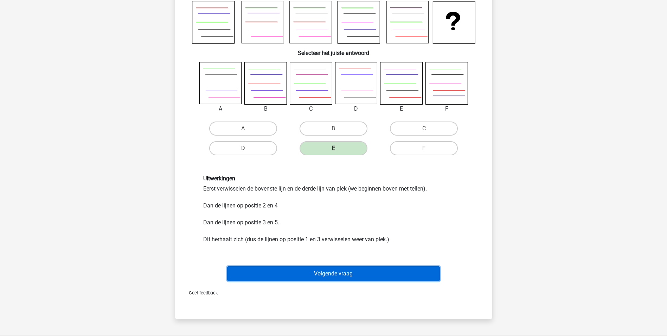
click at [319, 273] on button "Volgende vraag" at bounding box center [333, 273] width 213 height 15
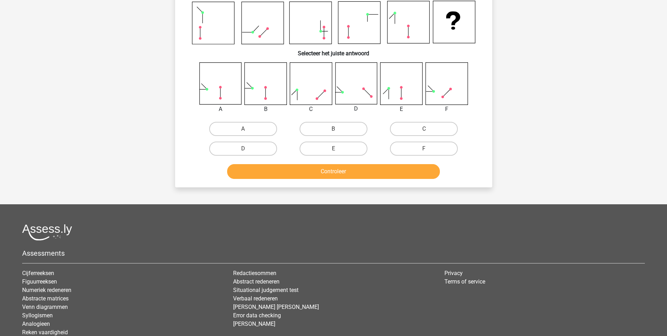
scroll to position [35, 0]
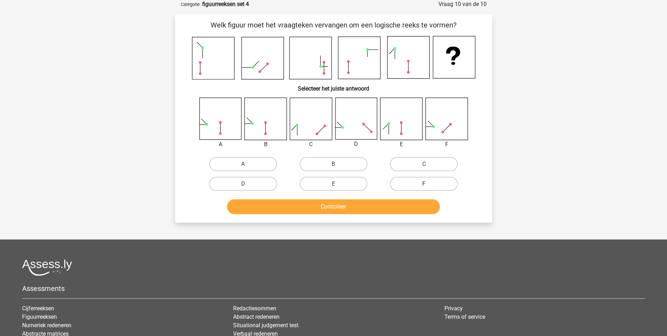
click at [434, 184] on label "F" at bounding box center [424, 184] width 68 height 14
click at [429, 184] on input "F" at bounding box center [426, 186] width 5 height 5
radio input "true"
click at [421, 205] on button "Controleer" at bounding box center [333, 206] width 213 height 15
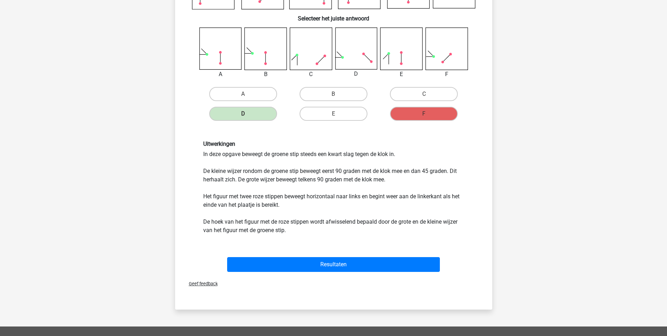
scroll to position [106, 0]
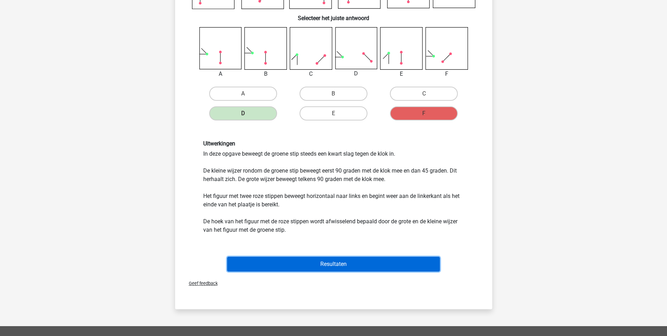
click at [338, 264] on button "Resultaten" at bounding box center [333, 263] width 213 height 15
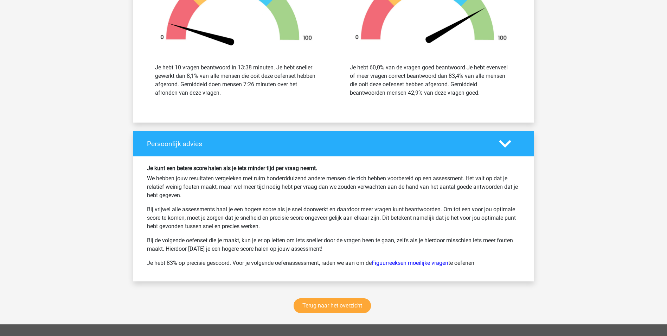
scroll to position [879, 0]
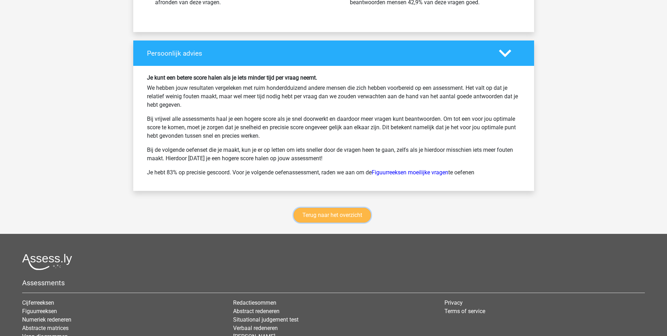
click at [319, 215] on link "Terug naar het overzicht" at bounding box center [332, 215] width 77 height 15
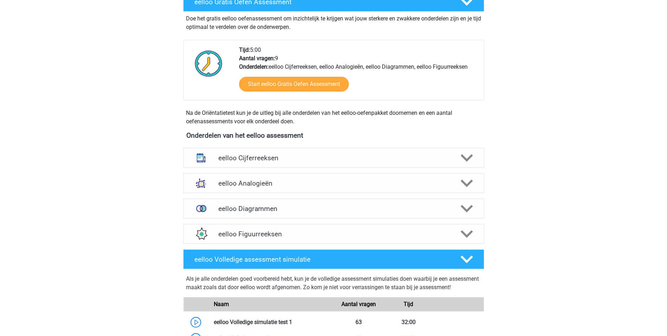
scroll to position [211, 0]
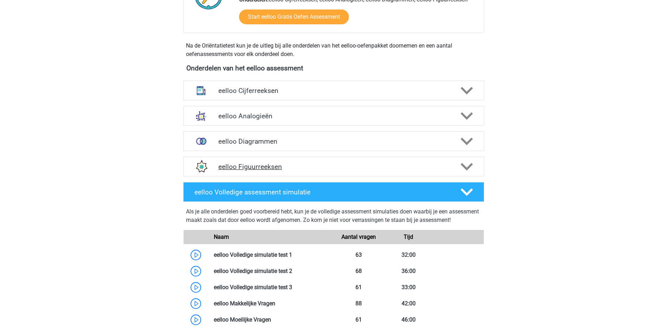
click at [285, 165] on h4 "eelloo Figuurreeksen" at bounding box center [333, 167] width 230 height 8
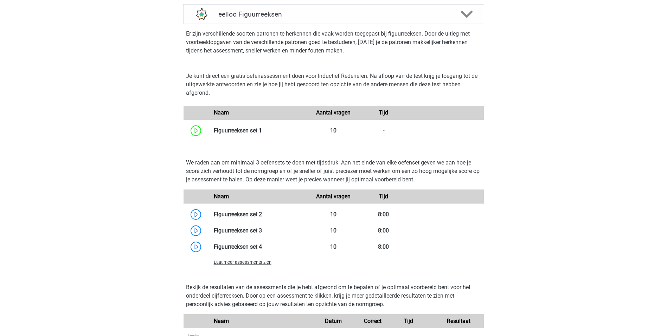
scroll to position [387, 0]
